Goal: Task Accomplishment & Management: Use online tool/utility

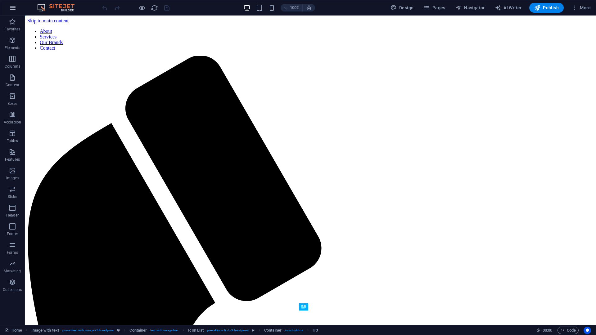
click at [10, 8] on icon "button" at bounding box center [12, 7] width 7 height 7
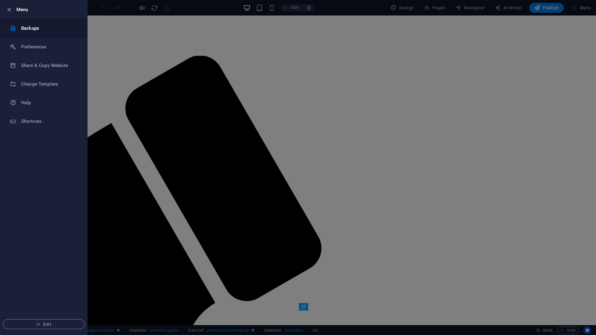
click at [37, 33] on li "Backups" at bounding box center [43, 28] width 87 height 19
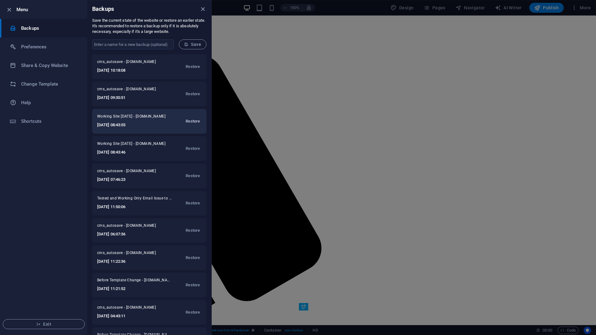
click at [189, 121] on span "Restore" at bounding box center [193, 121] width 14 height 7
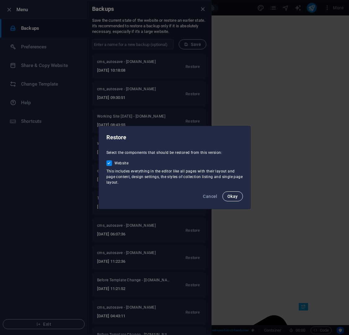
click at [231, 194] on button "Okay" at bounding box center [233, 197] width 21 height 10
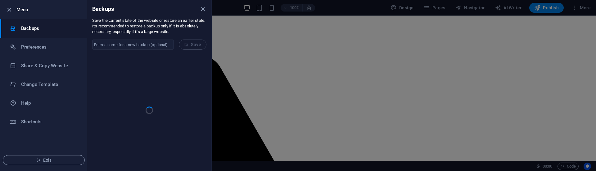
click at [353, 0] on div at bounding box center [298, 85] width 596 height 171
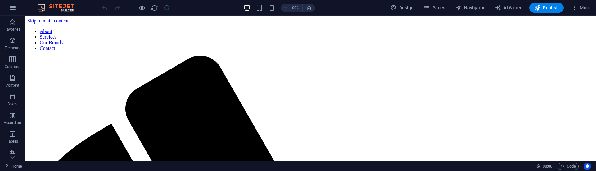
click at [344, 0] on header "100% Design Pages Navigator AI Writer Publish More" at bounding box center [298, 8] width 596 height 16
click at [13, 7] on icon "button" at bounding box center [12, 7] width 7 height 7
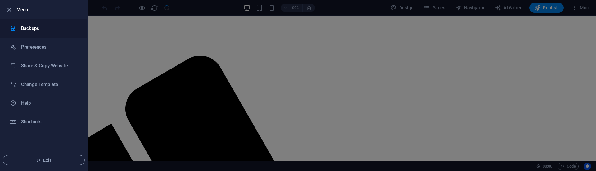
click at [39, 30] on h6 "Backups" at bounding box center [49, 28] width 57 height 7
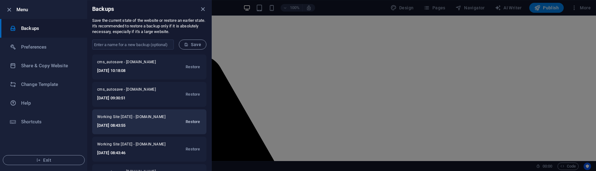
click at [189, 120] on span "Restore" at bounding box center [193, 121] width 14 height 7
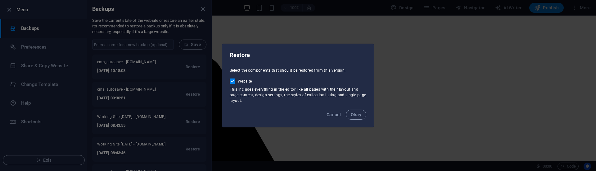
click at [358, 115] on span "Okay" at bounding box center [356, 114] width 11 height 5
